Goal: Find specific page/section: Find specific page/section

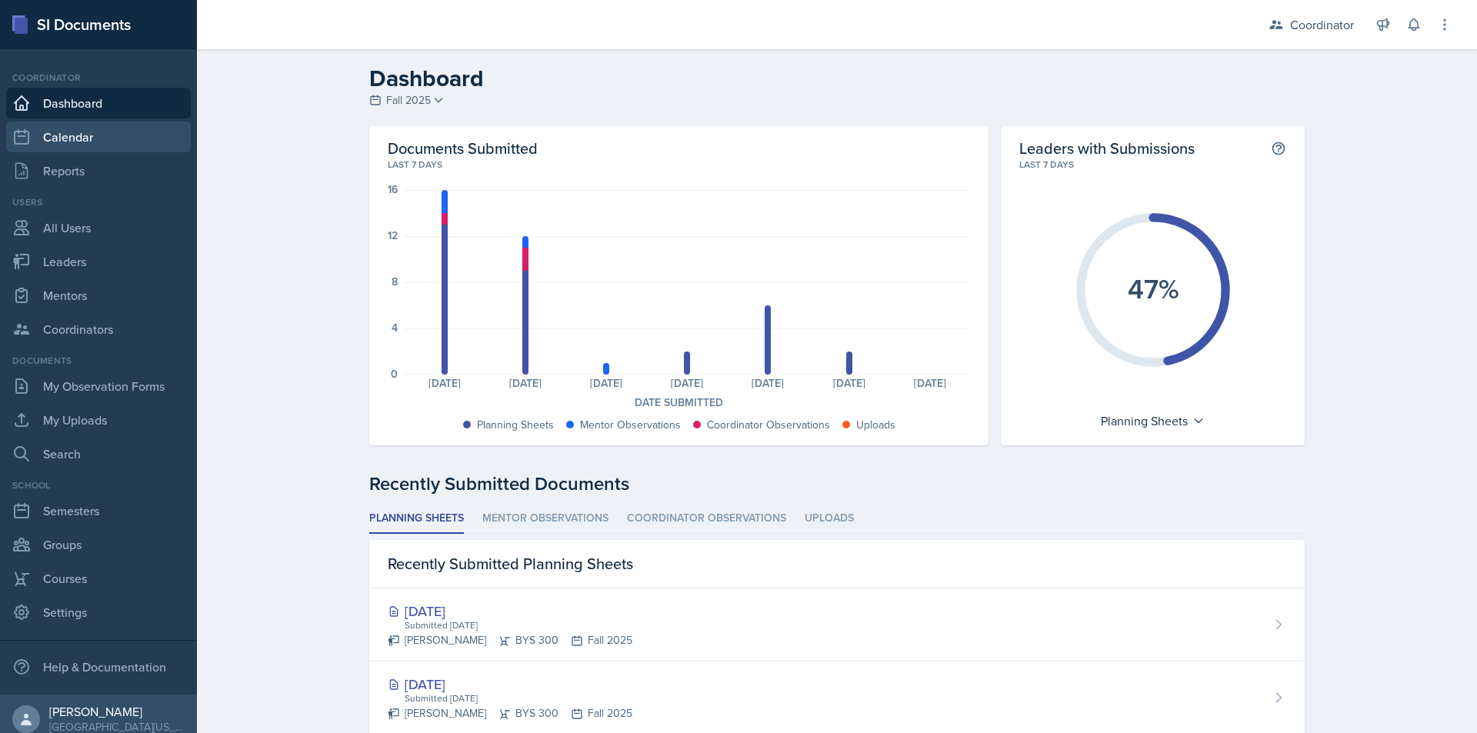
click at [72, 131] on link "Calendar" at bounding box center [98, 137] width 185 height 31
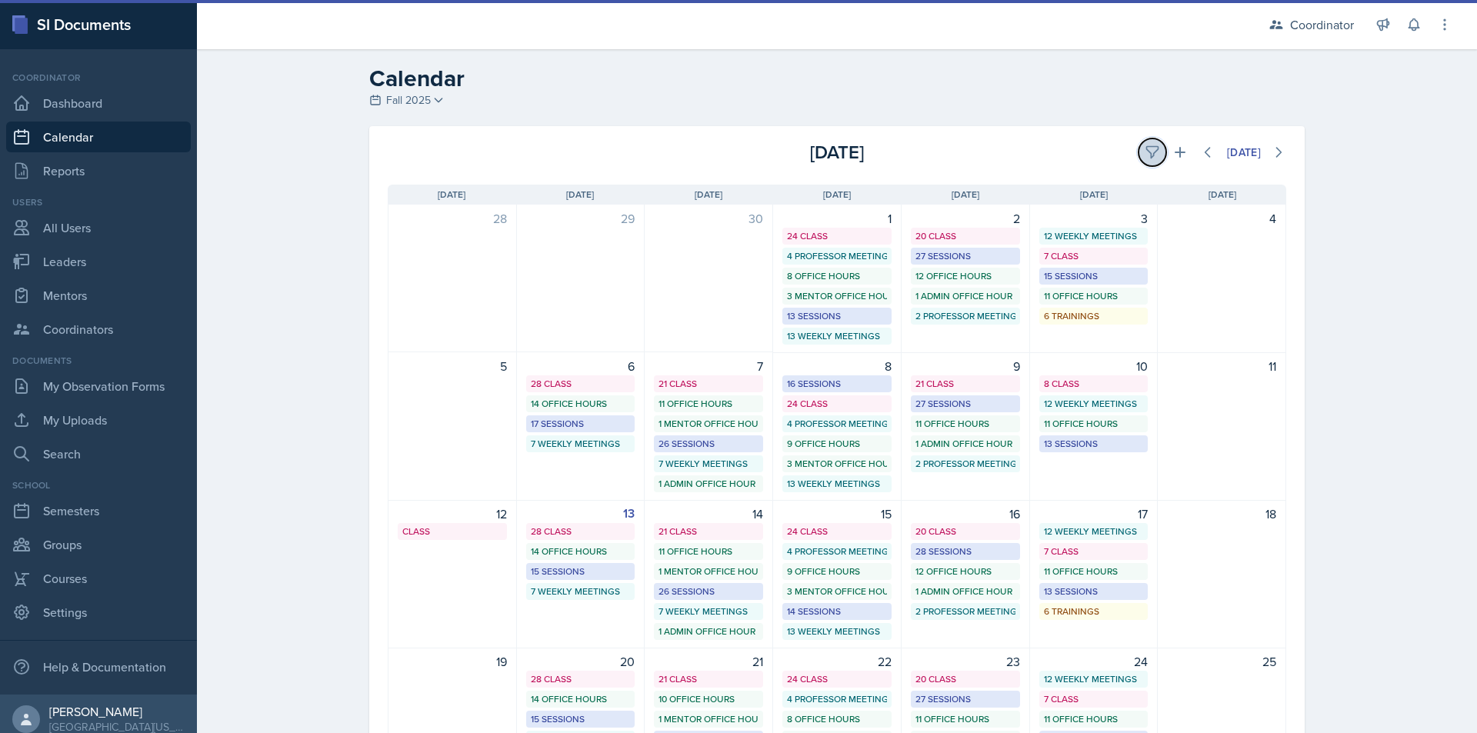
click at [1146, 147] on icon at bounding box center [1152, 153] width 12 height 12
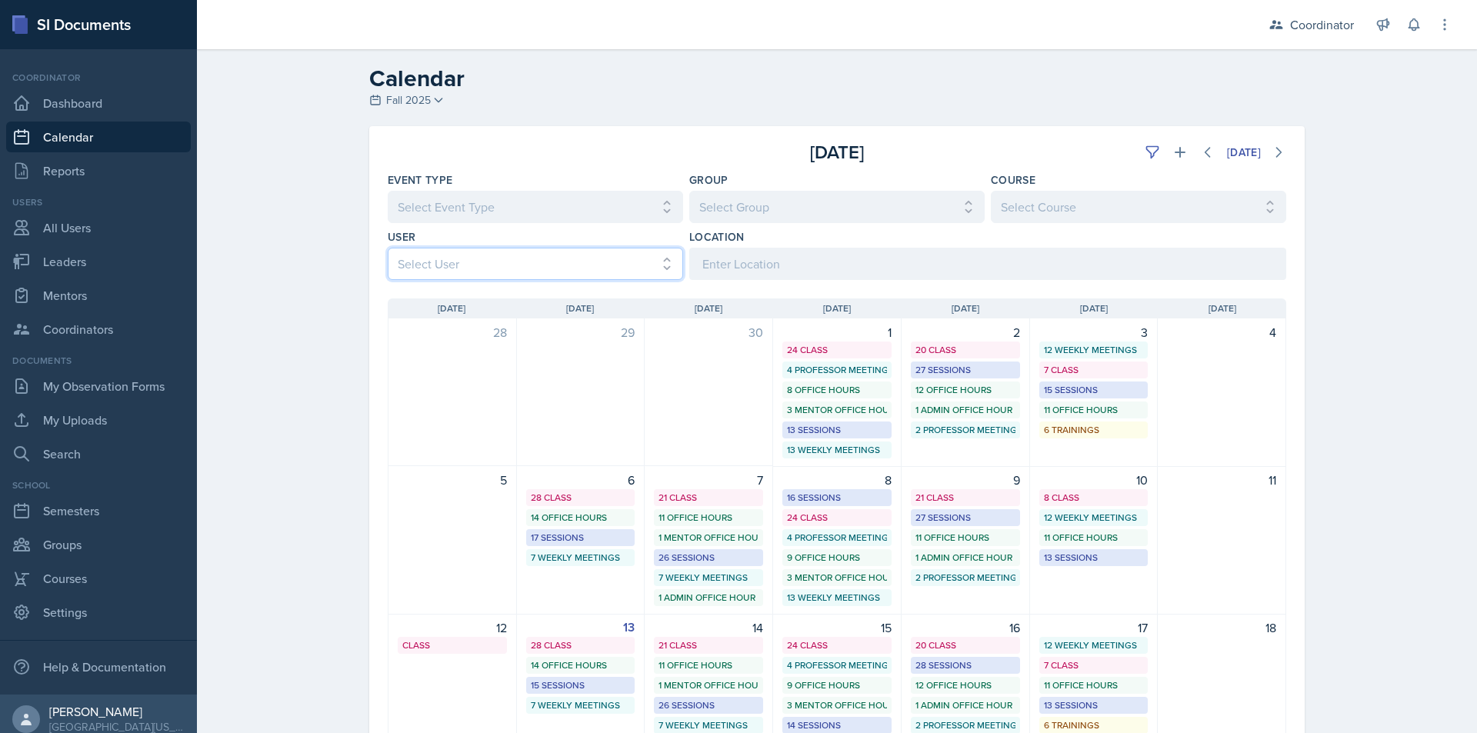
click at [476, 271] on select "Select User All [PERSON_NAME] [PERSON_NAME] [PERSON_NAME] [PERSON_NAME] [PERSON…" at bounding box center [535, 264] width 295 height 32
click at [388, 248] on select "Select User All [PERSON_NAME] [PERSON_NAME] [PERSON_NAME] [PERSON_NAME] [PERSON…" at bounding box center [535, 264] width 295 height 32
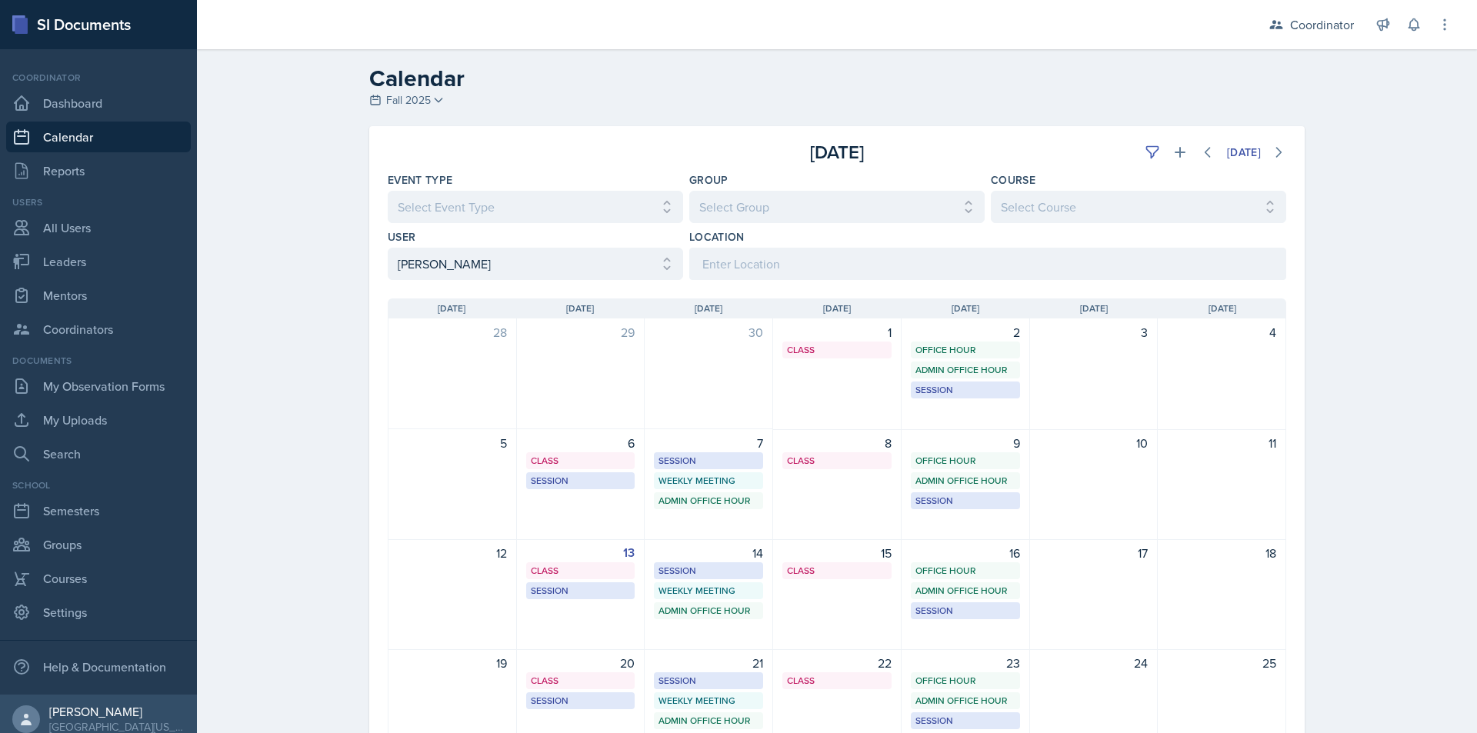
click at [301, 365] on div "Calendar Fall 2025 Fall 2025 Spring 2025 Fall 2024 Spring 2024 Fall 2023 Spring…" at bounding box center [837, 487] width 1280 height 876
click at [420, 270] on select "Select User All [PERSON_NAME] [PERSON_NAME] [PERSON_NAME] [PERSON_NAME] [PERSON…" at bounding box center [535, 264] width 295 height 32
click at [388, 248] on select "Select User All [PERSON_NAME] [PERSON_NAME] [PERSON_NAME] [PERSON_NAME] [PERSON…" at bounding box center [535, 264] width 295 height 32
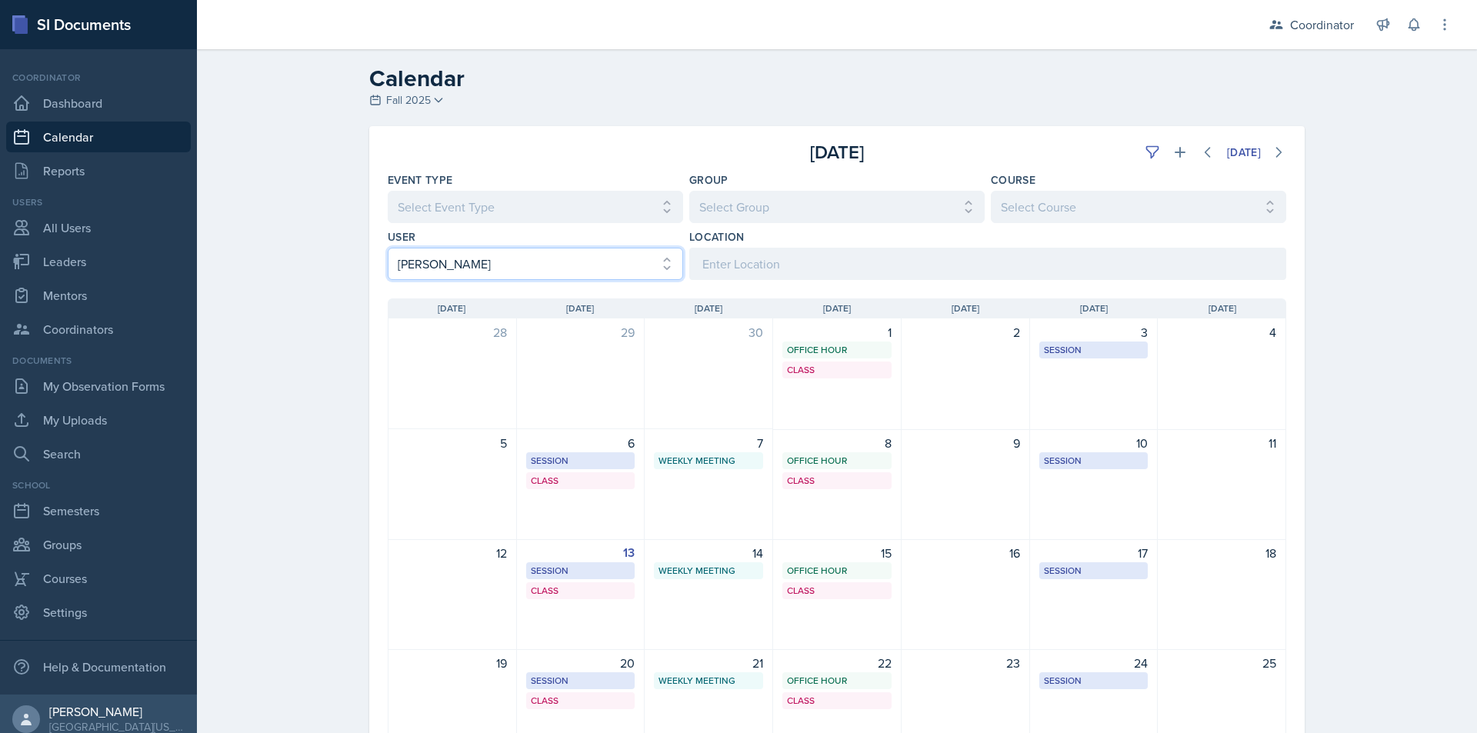
click at [420, 270] on select "Select User All [PERSON_NAME] [PERSON_NAME] [PERSON_NAME] [PERSON_NAME] [PERSON…" at bounding box center [535, 264] width 295 height 32
click at [388, 248] on select "Select User All [PERSON_NAME] [PERSON_NAME] [PERSON_NAME] [PERSON_NAME] [PERSON…" at bounding box center [535, 264] width 295 height 32
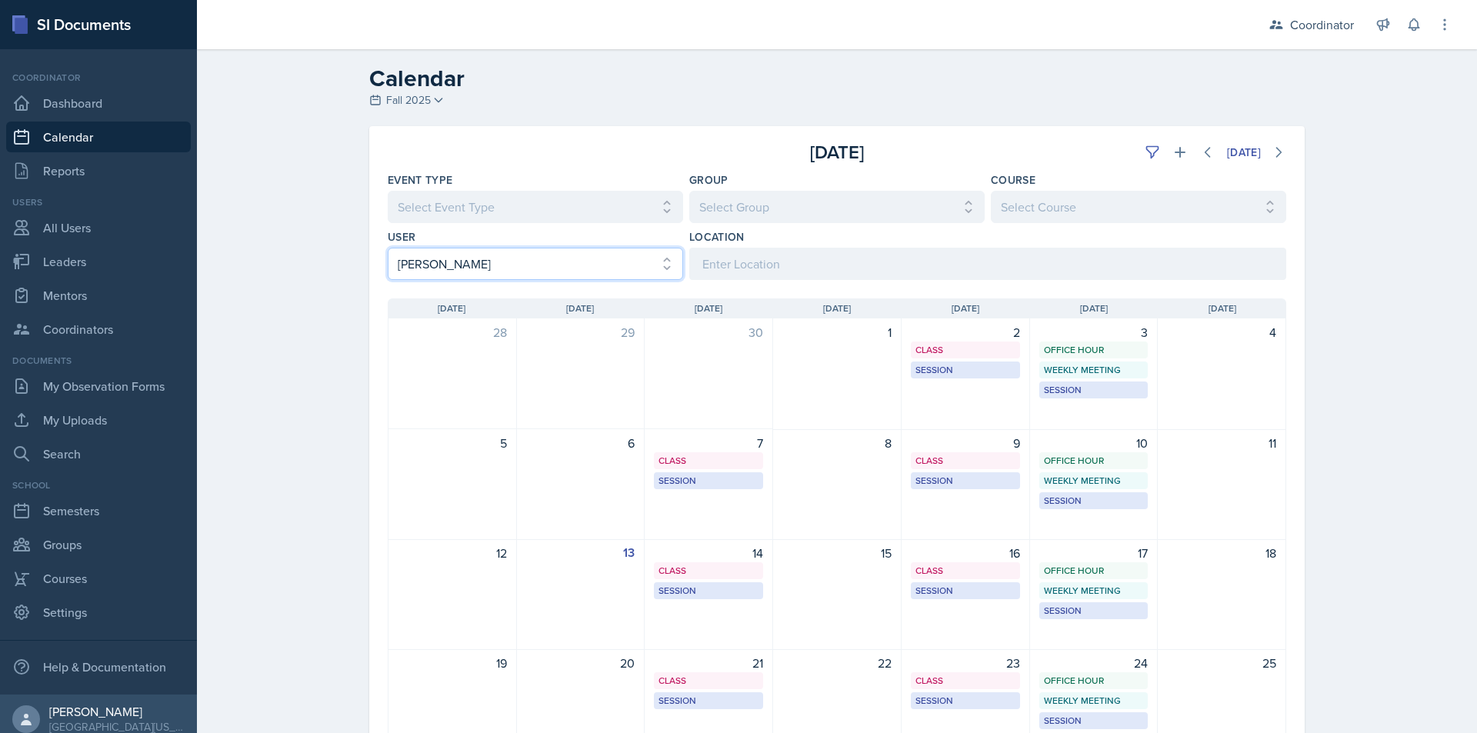
click at [458, 260] on select "Select User All [PERSON_NAME] [PERSON_NAME] [PERSON_NAME] [PERSON_NAME] [PERSON…" at bounding box center [535, 264] width 295 height 32
select select "62023fdf-4d3c-4ccf-b34c-df5a6867f67c"
click at [388, 248] on select "Select User All [PERSON_NAME] [PERSON_NAME] [PERSON_NAME] [PERSON_NAME] [PERSON…" at bounding box center [535, 264] width 295 height 32
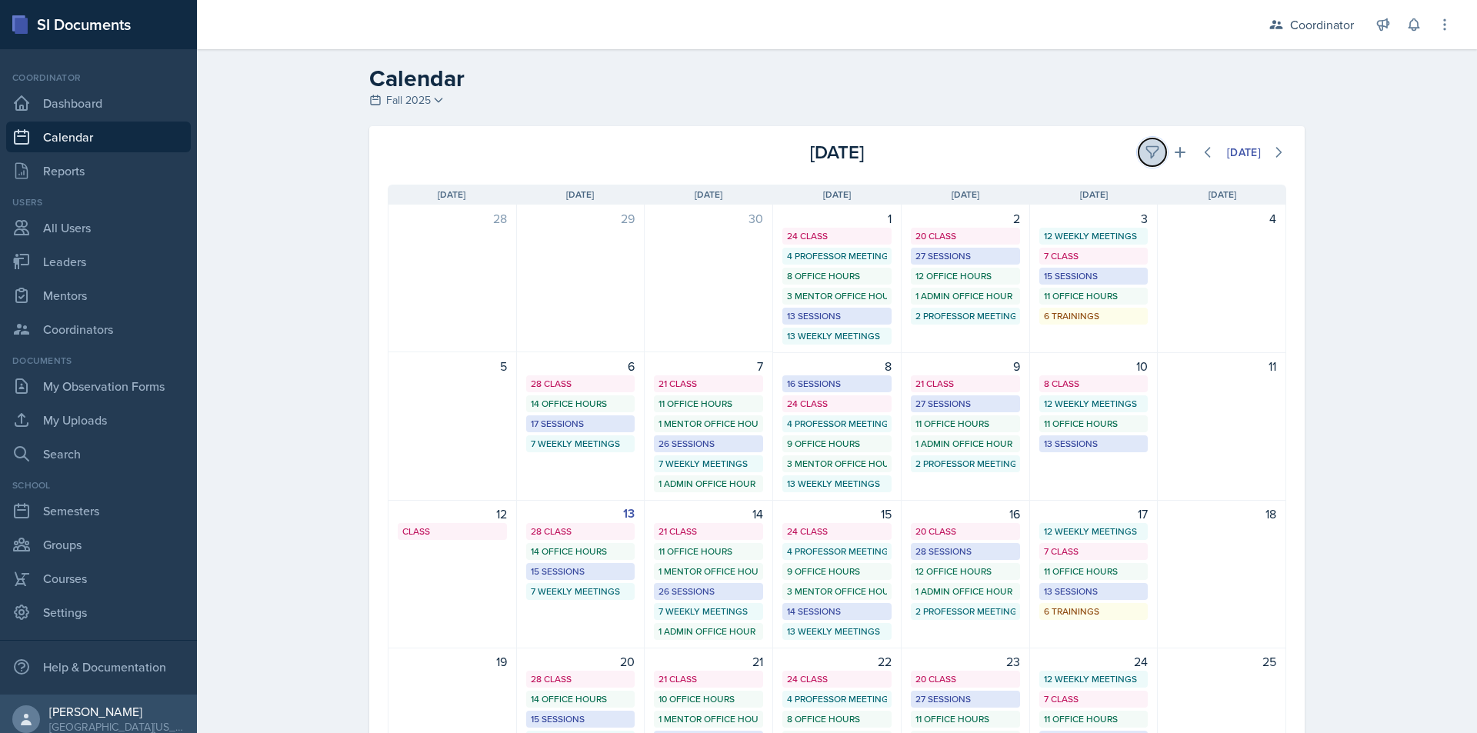
click at [1146, 147] on icon at bounding box center [1152, 153] width 12 height 12
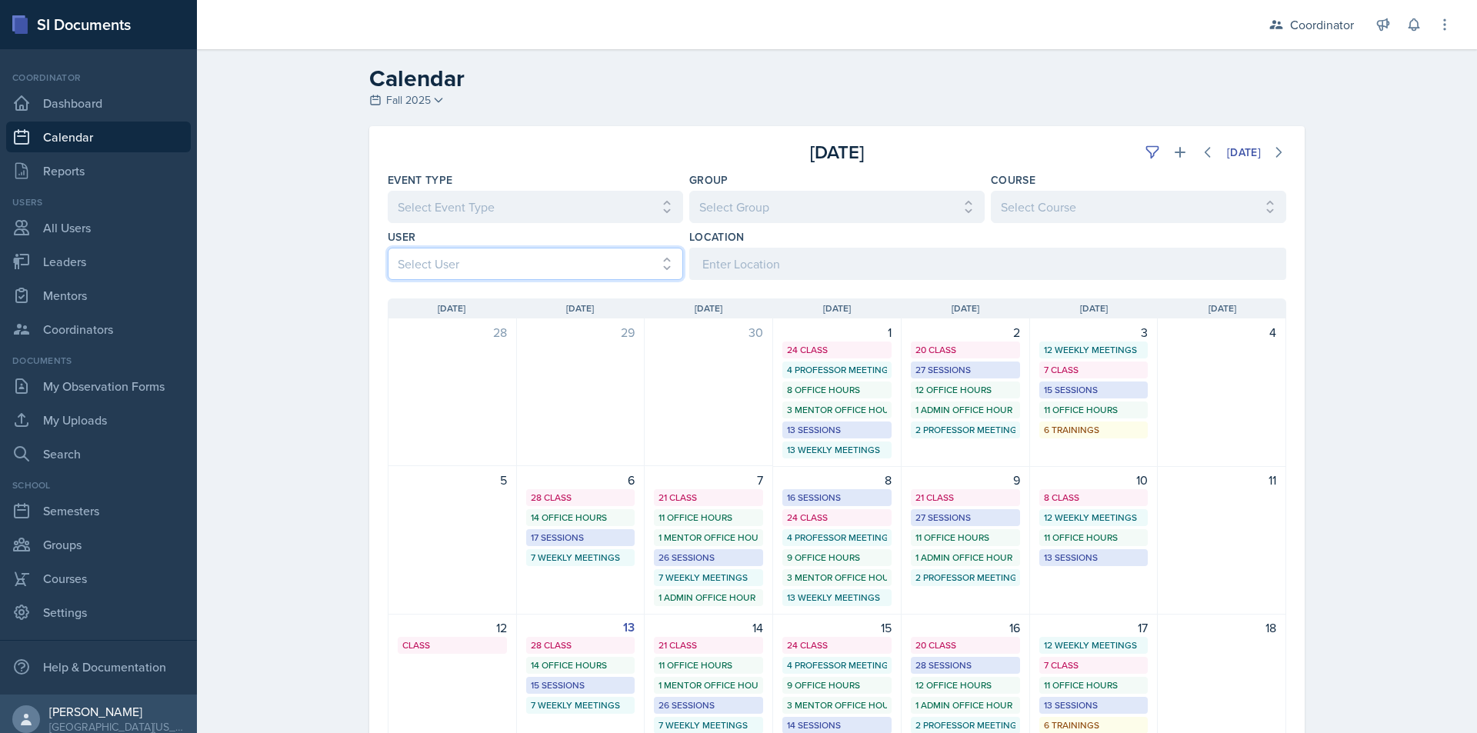
click at [541, 258] on select "Select User All [PERSON_NAME] [PERSON_NAME] [PERSON_NAME] [PERSON_NAME] [PERSON…" at bounding box center [535, 264] width 295 height 32
select select "481202eb-b246-4b62-a80e-9d17d239237b"
click at [388, 248] on select "Select User All [PERSON_NAME] [PERSON_NAME] [PERSON_NAME] [PERSON_NAME] [PERSON…" at bounding box center [535, 264] width 295 height 32
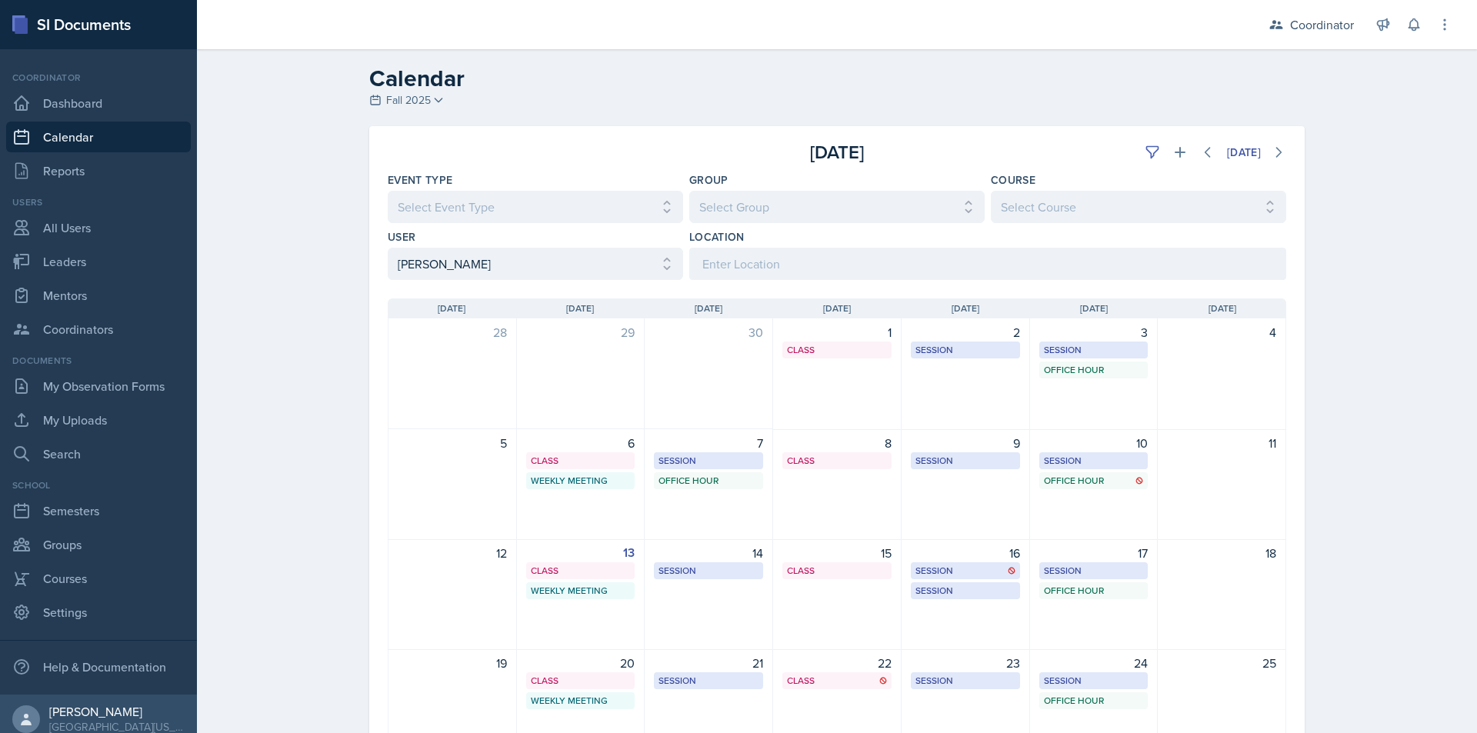
click at [279, 401] on div "Calendar Fall 2025 Fall 2025 Spring 2025 Fall 2024 Spring 2024 Fall 2023 Spring…" at bounding box center [837, 487] width 1280 height 876
click at [278, 197] on div "Calendar Fall 2025 Fall 2025 Spring 2025 Fall 2024 Spring 2024 Fall 2023 Spring…" at bounding box center [837, 487] width 1280 height 876
